Goal: Obtain resource: Download file/media

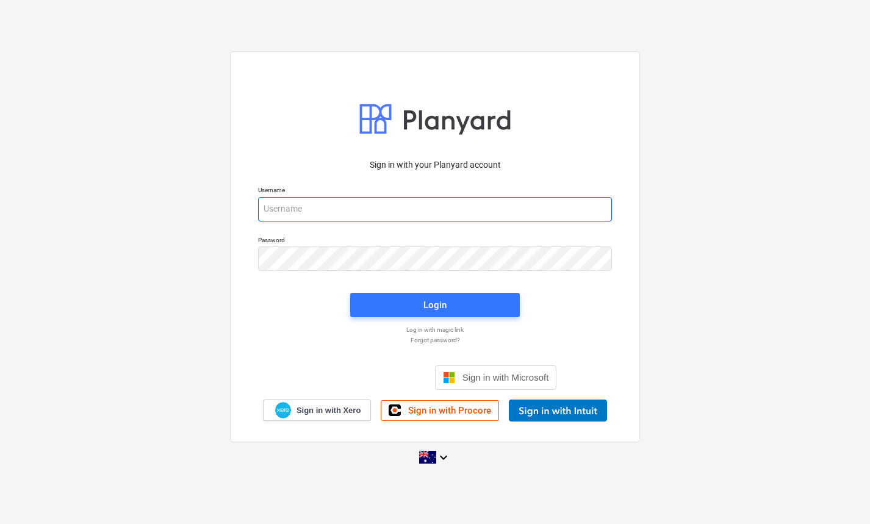
click at [399, 205] on input "email" at bounding box center [435, 209] width 354 height 24
type input "[EMAIL_ADDRESS][DOMAIN_NAME]"
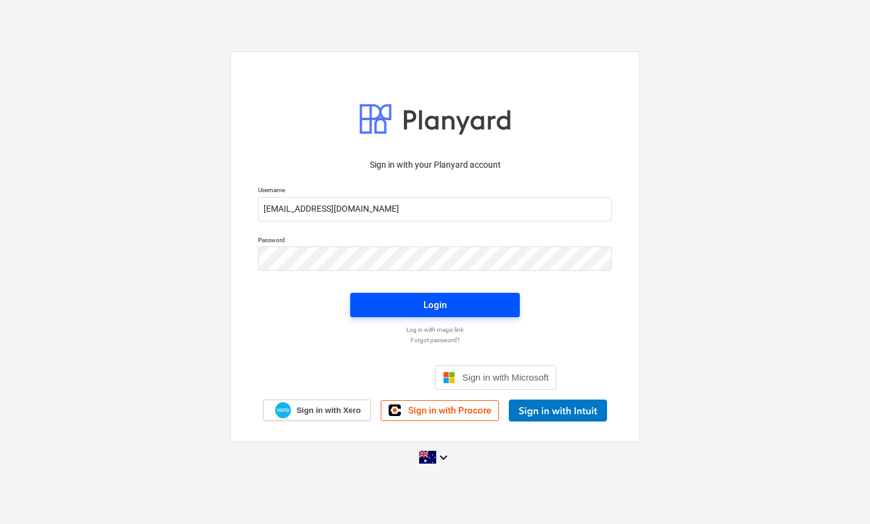
click at [411, 302] on span "Login" at bounding box center [435, 305] width 140 height 16
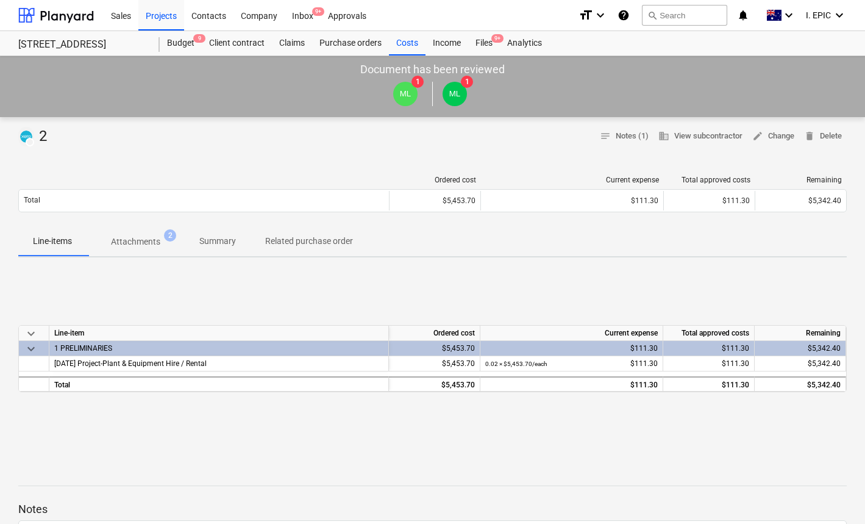
click at [137, 238] on p "Attachments" at bounding box center [135, 241] width 49 height 13
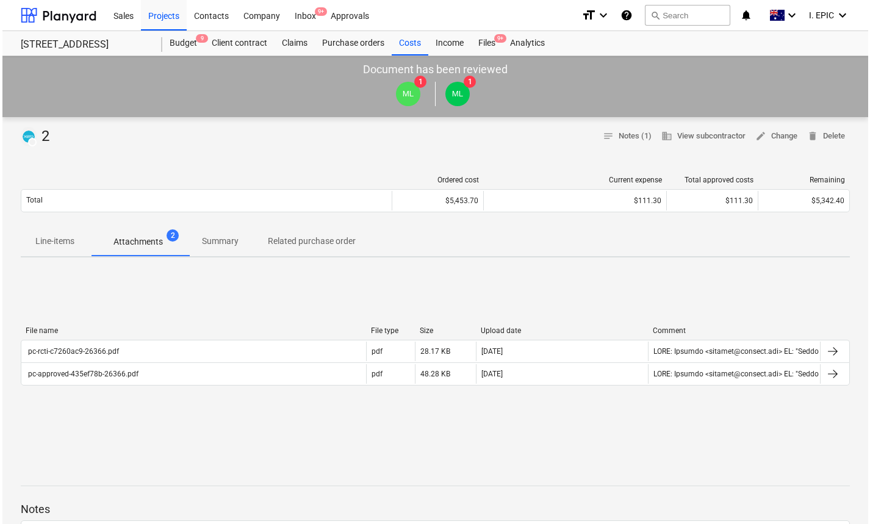
scroll to position [30, 0]
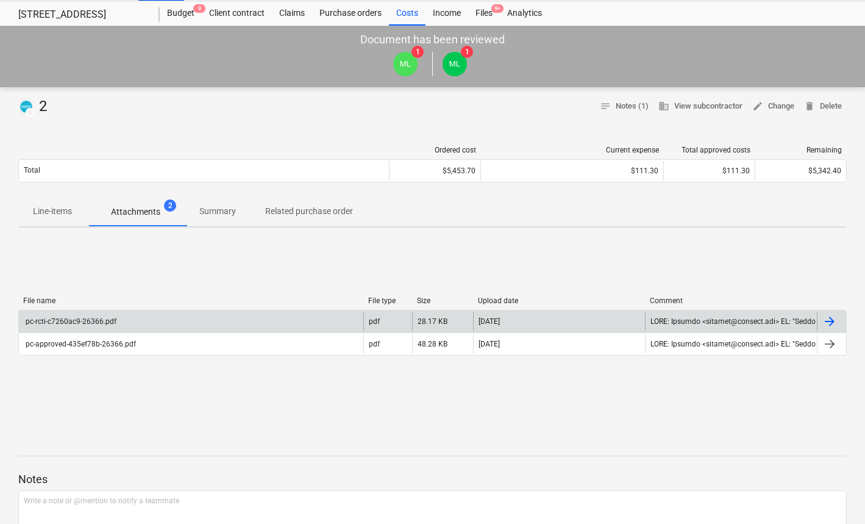
click at [100, 319] on div "pc-rcti-c7260ac9-26366.pdf" at bounding box center [70, 321] width 93 height 9
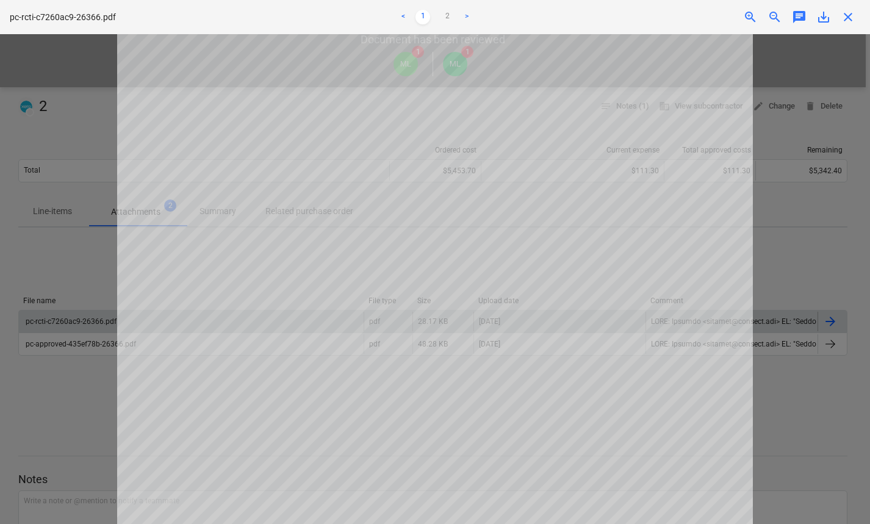
scroll to position [412, 0]
click at [73, 373] on div at bounding box center [435, 279] width 870 height 490
drag, startPoint x: 71, startPoint y: 346, endPoint x: 105, endPoint y: 337, distance: 34.8
click at [71, 346] on div at bounding box center [435, 279] width 870 height 490
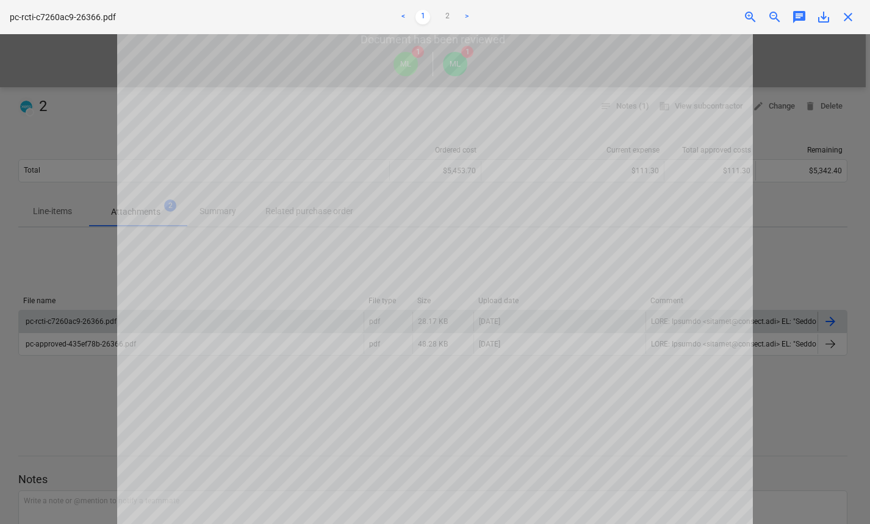
click at [800, 46] on div at bounding box center [435, 279] width 870 height 490
click at [843, 25] on div "pc-rcti-c7260ac9-26366.pdf < 1 2 > zoom_in zoom_out chat 0 save_alt close" at bounding box center [435, 17] width 870 height 34
click at [847, 15] on span "close" at bounding box center [847, 17] width 15 height 15
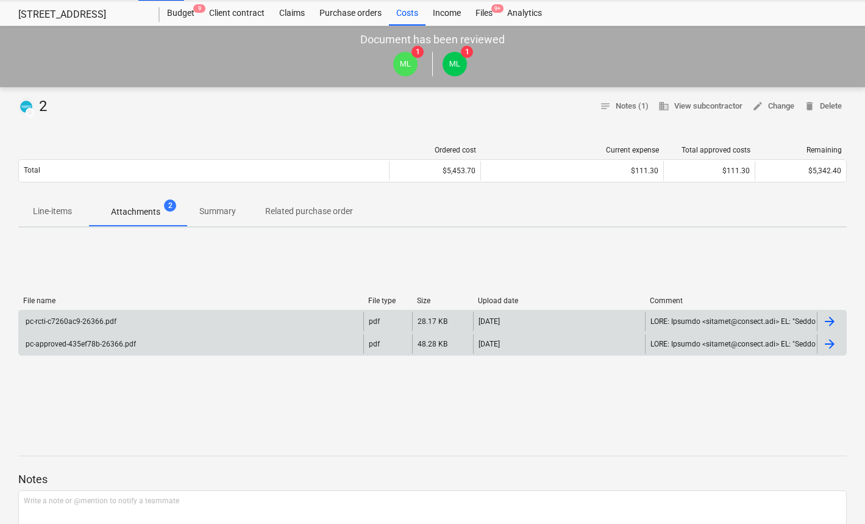
click at [110, 351] on div "pc-approved-435ef78b-26366.pdf" at bounding box center [191, 344] width 345 height 20
